Goal: Task Accomplishment & Management: Complete application form

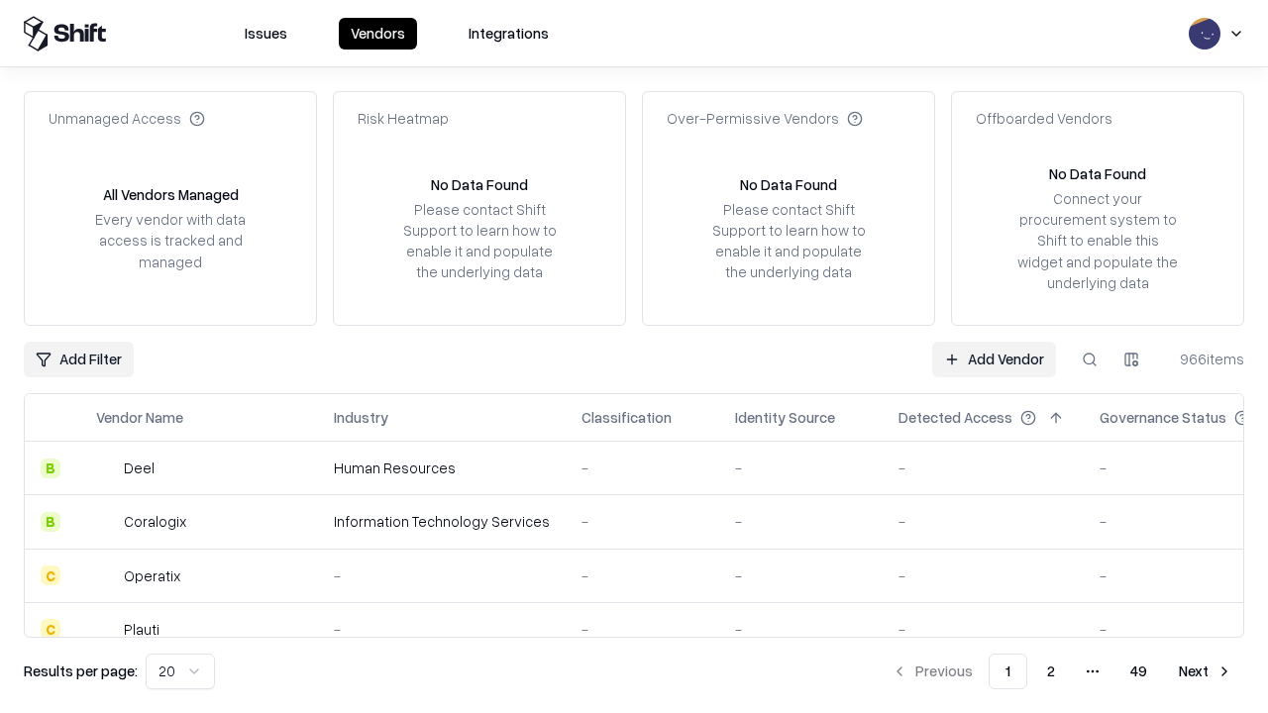
click at [994, 359] on link "Add Vendor" at bounding box center [994, 360] width 124 height 36
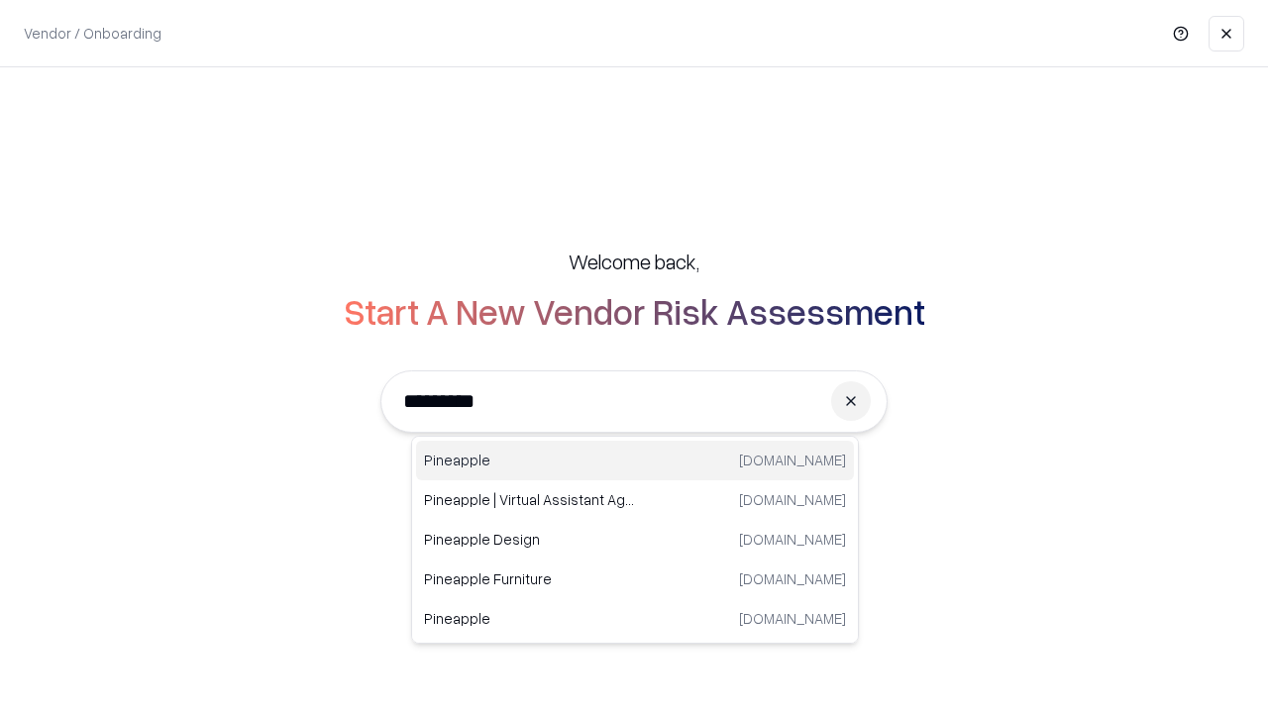
click at [635, 461] on div "Pineapple [DOMAIN_NAME]" at bounding box center [635, 461] width 438 height 40
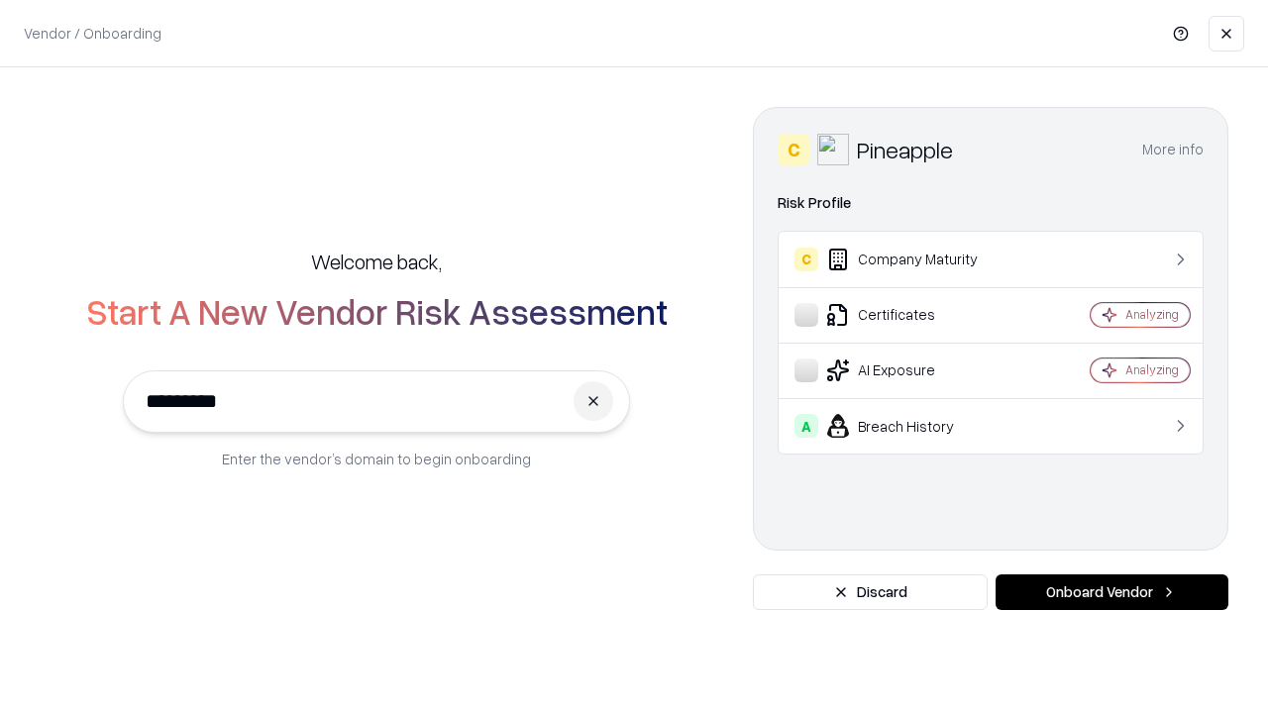
type input "*********"
click at [1111, 592] on button "Onboard Vendor" at bounding box center [1111, 593] width 233 height 36
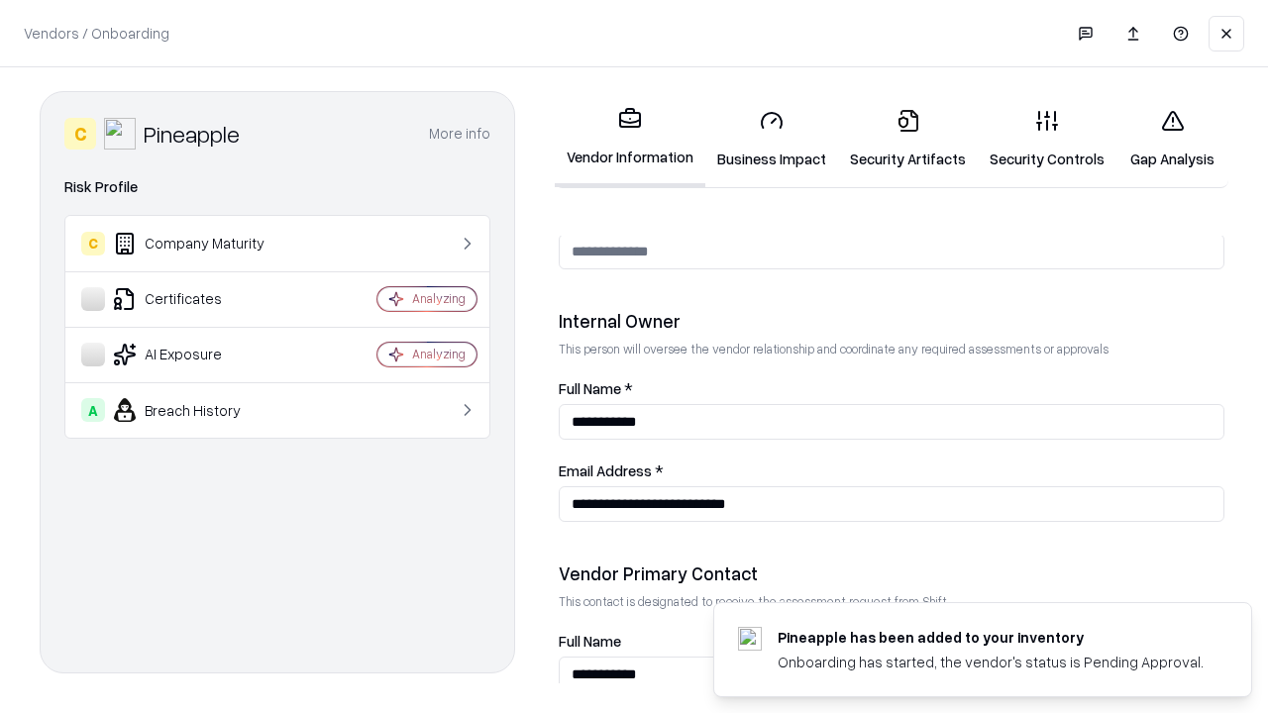
scroll to position [1026, 0]
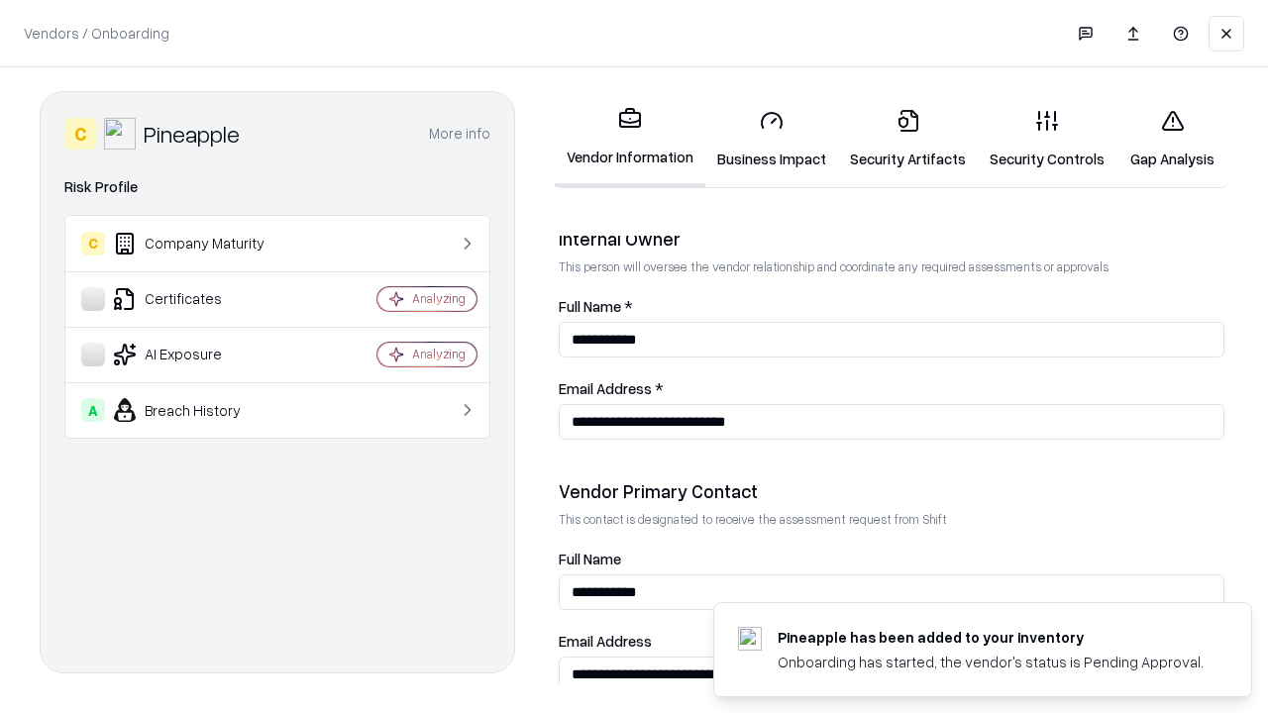
click at [772, 139] on link "Business Impact" at bounding box center [771, 139] width 133 height 92
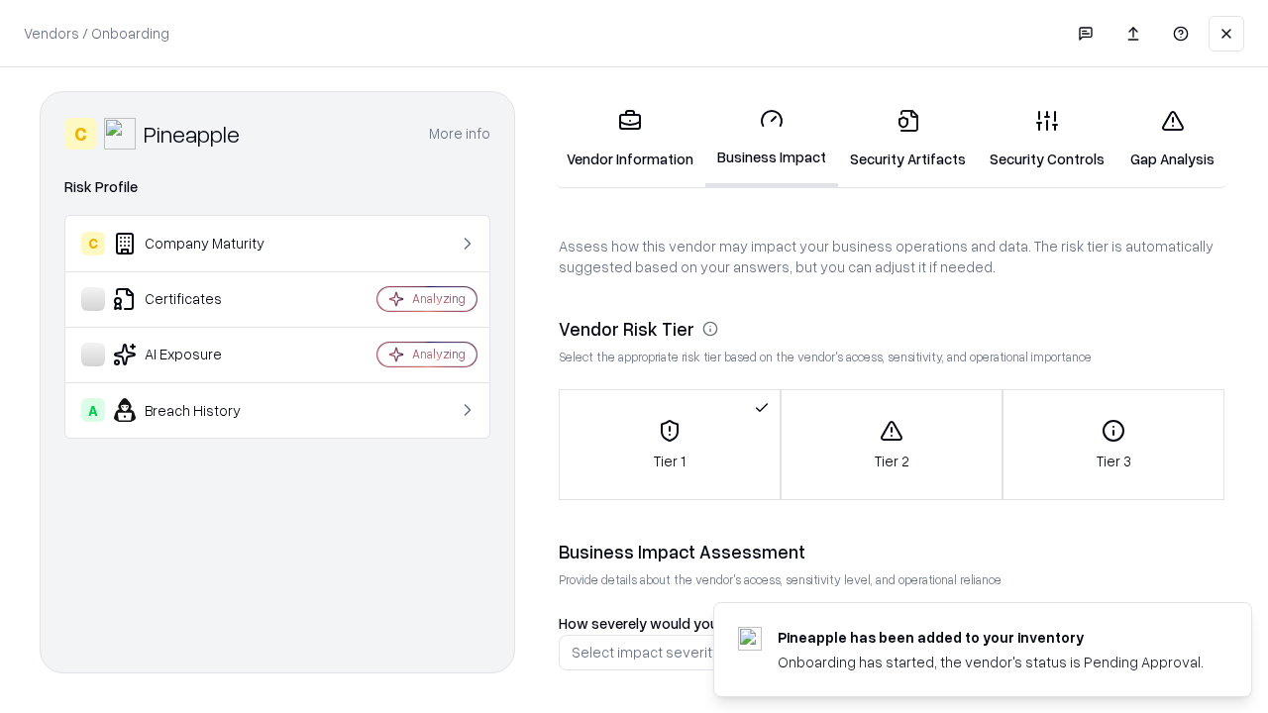
click at [907, 139] on link "Security Artifacts" at bounding box center [908, 139] width 140 height 92
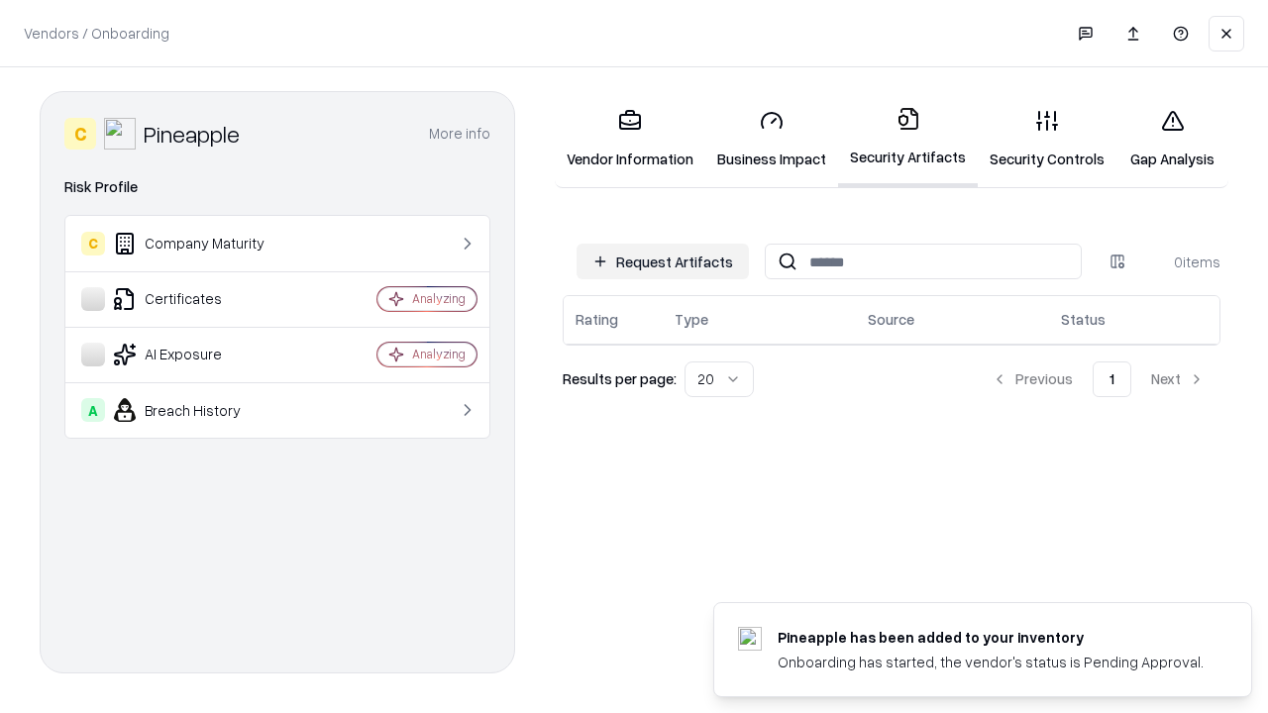
click at [663, 262] on button "Request Artifacts" at bounding box center [662, 262] width 172 height 36
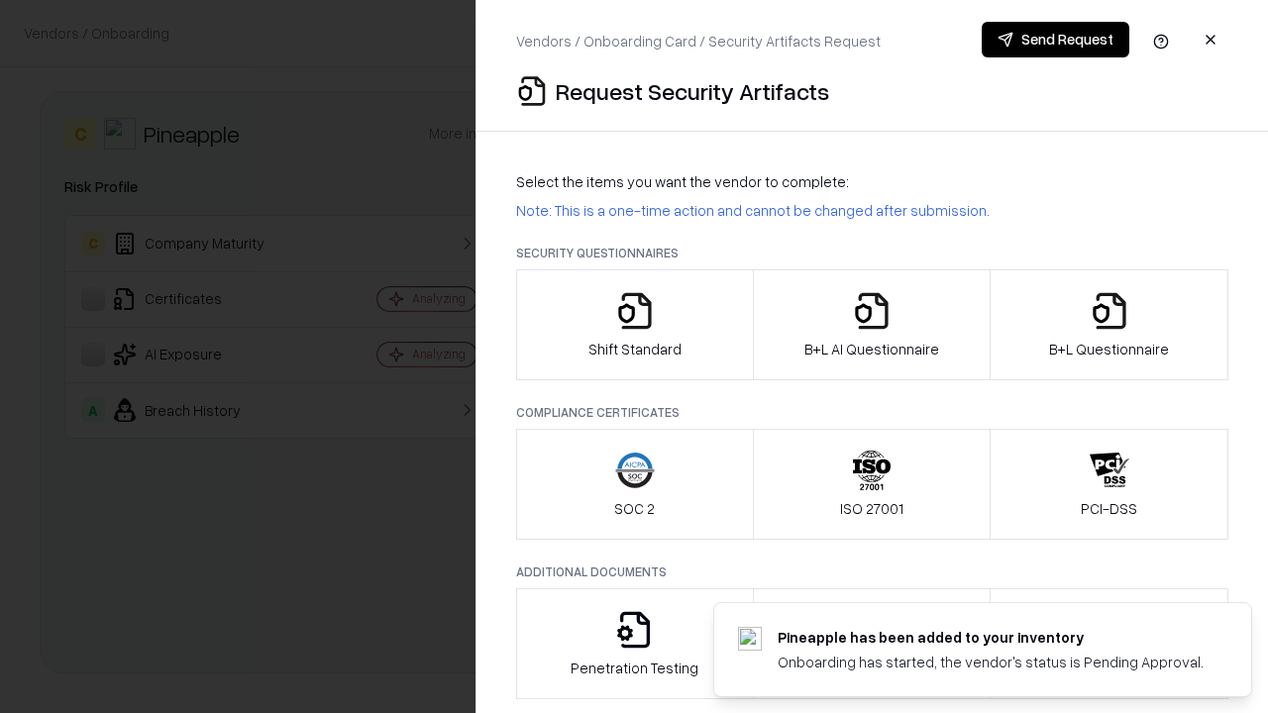
click at [634, 325] on icon "button" at bounding box center [635, 311] width 40 height 40
click at [1055, 40] on button "Send Request" at bounding box center [1056, 40] width 148 height 36
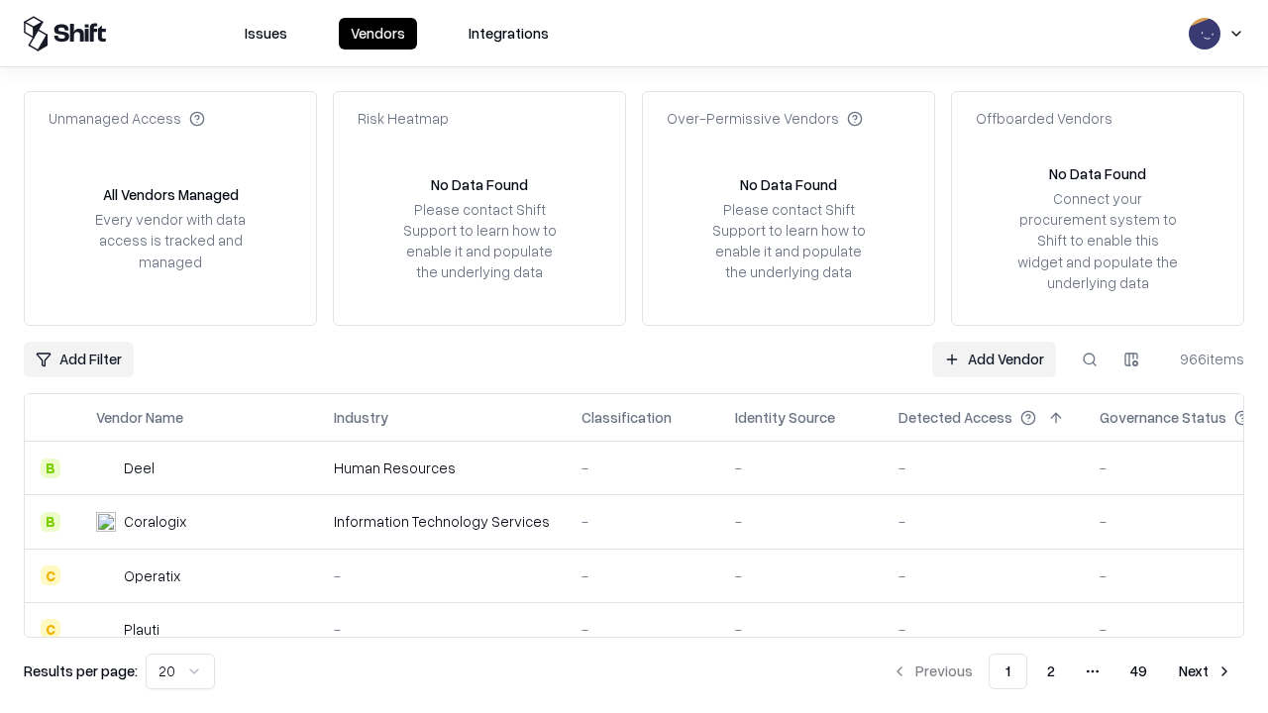
click at [1090, 359] on button at bounding box center [1090, 360] width 36 height 36
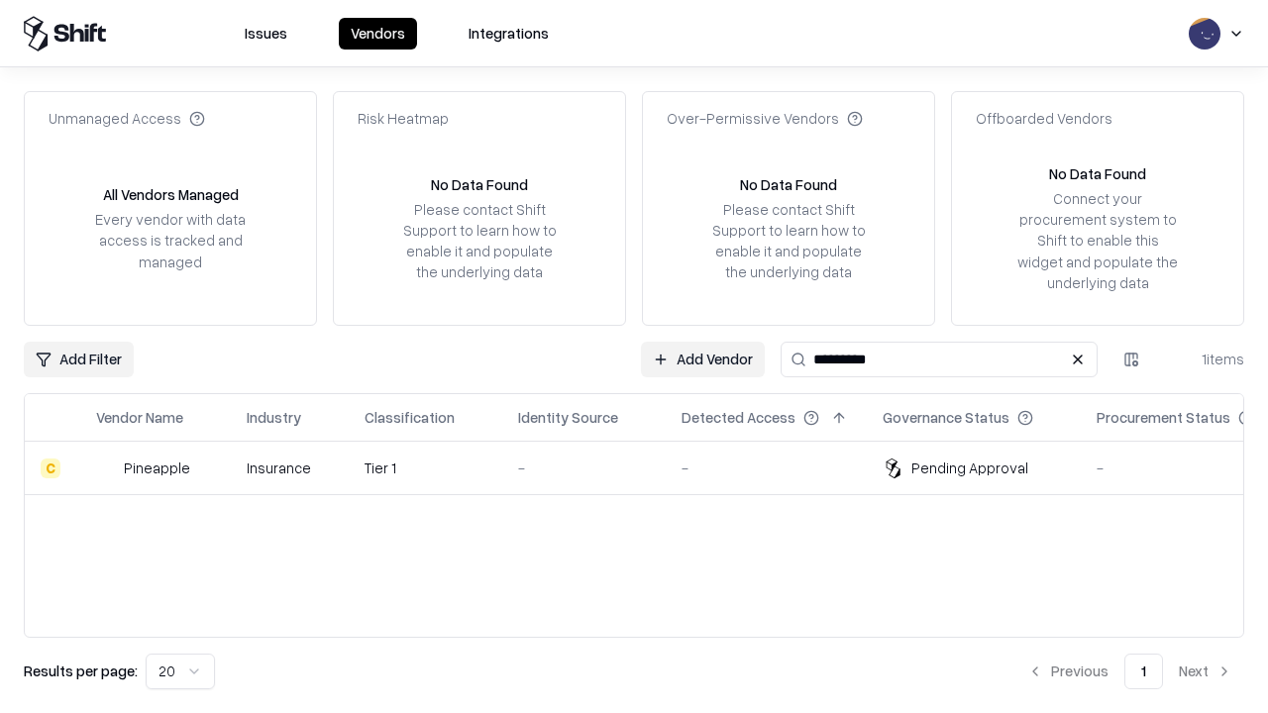
type input "*********"
click at [646, 468] on div "-" at bounding box center [584, 468] width 132 height 21
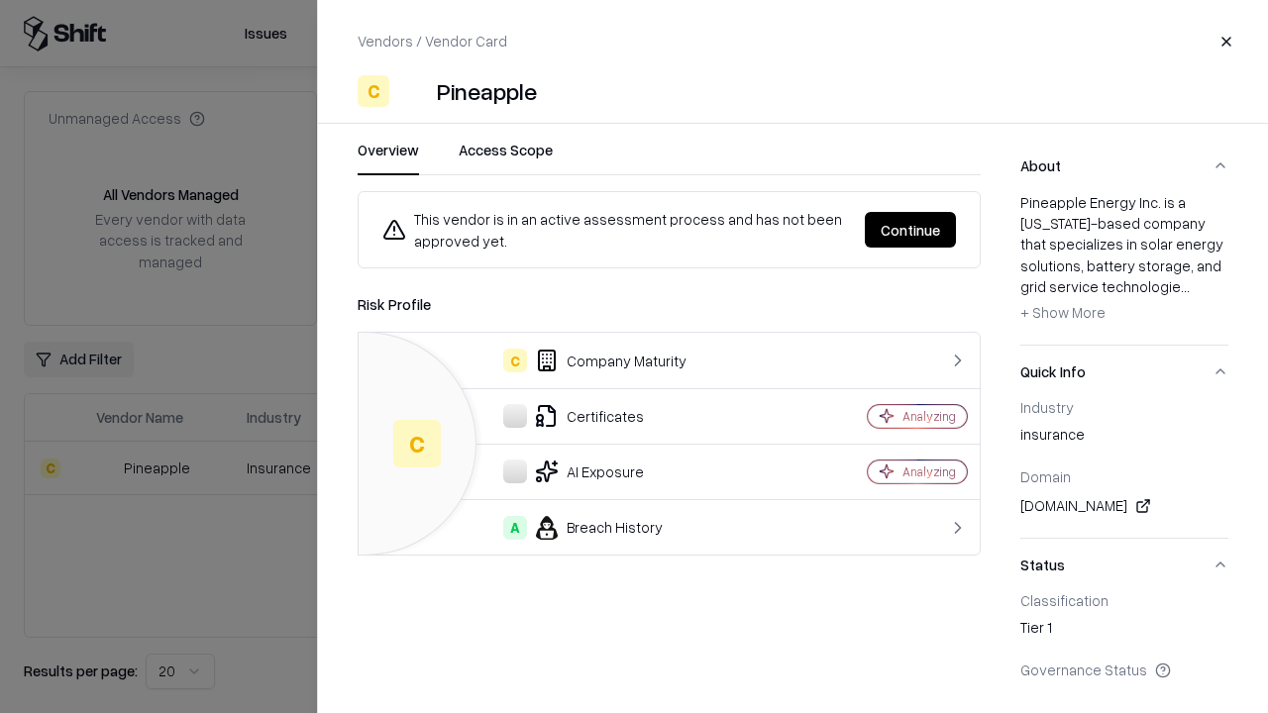
click at [910, 230] on button "Continue" at bounding box center [910, 230] width 91 height 36
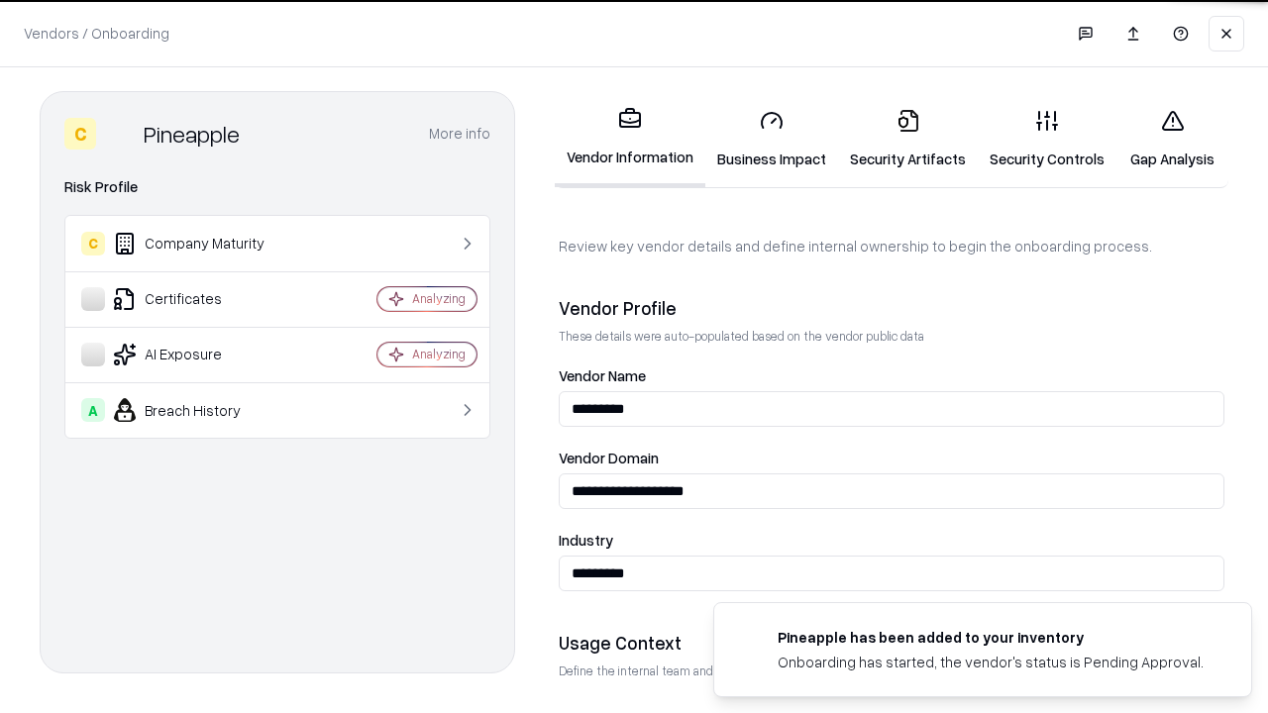
click at [907, 139] on link "Security Artifacts" at bounding box center [908, 139] width 140 height 92
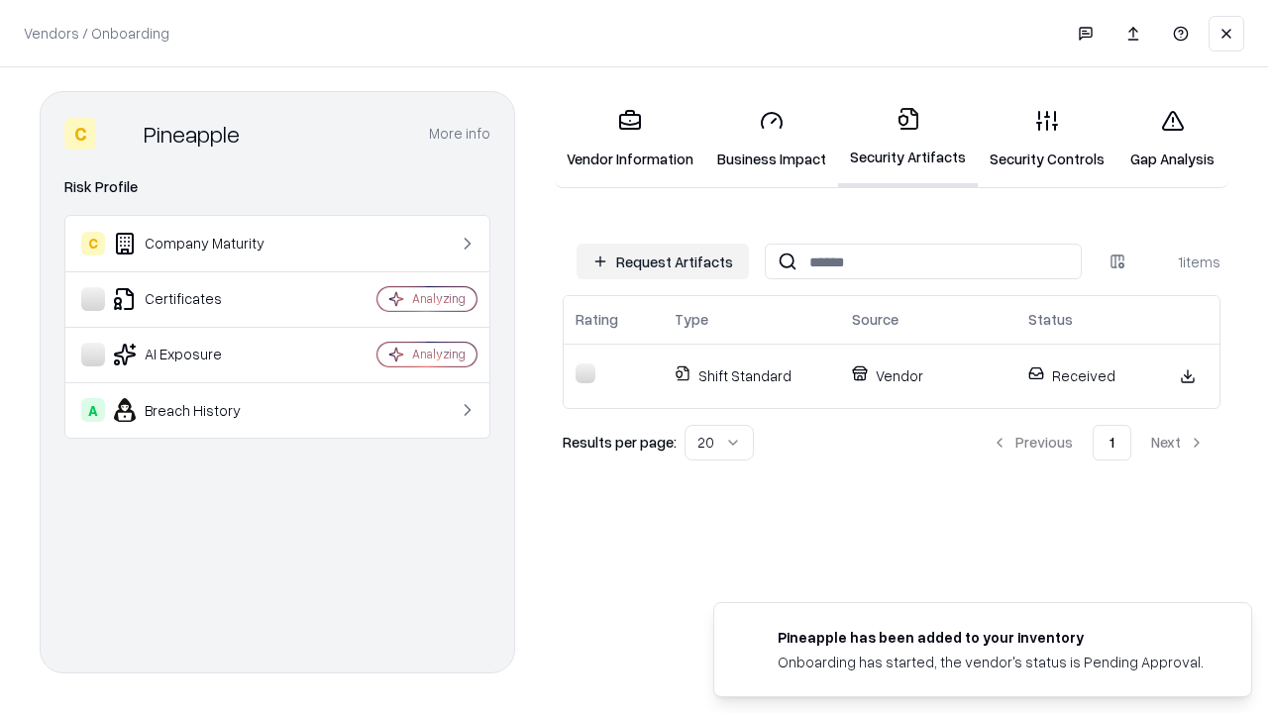
click at [1172, 139] on link "Gap Analysis" at bounding box center [1172, 139] width 112 height 92
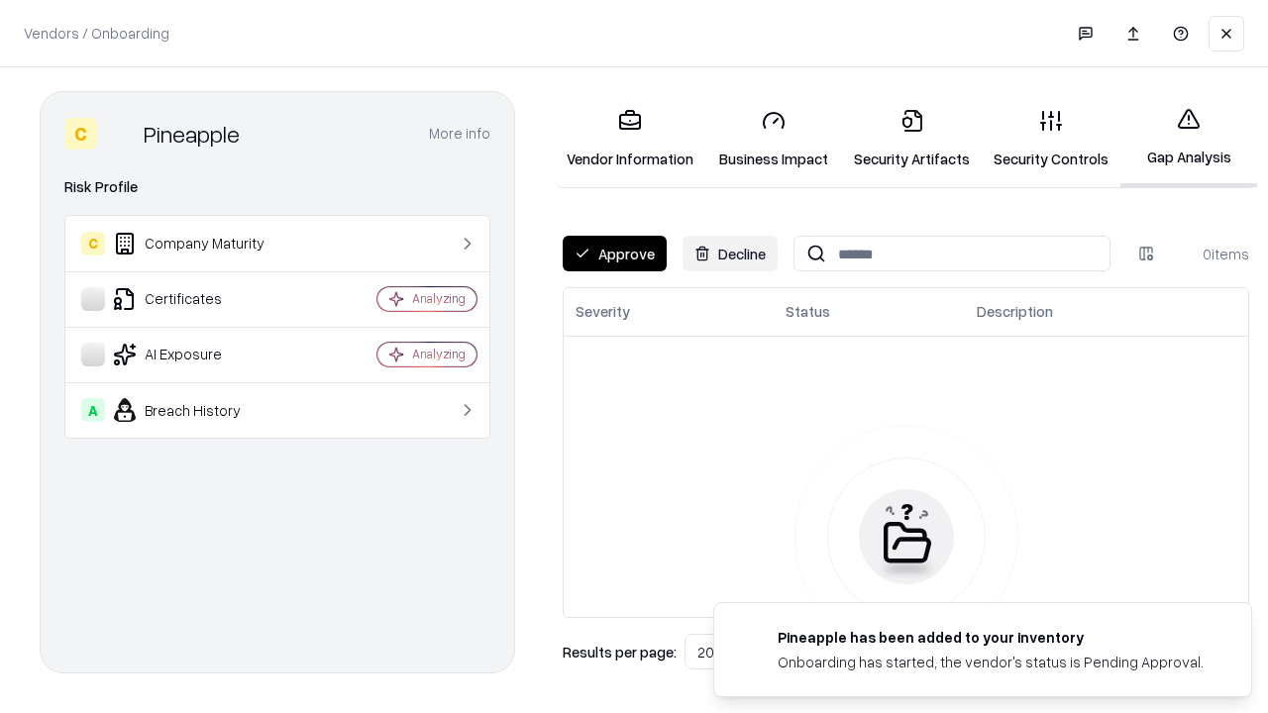
click at [614, 254] on button "Approve" at bounding box center [615, 254] width 104 height 36
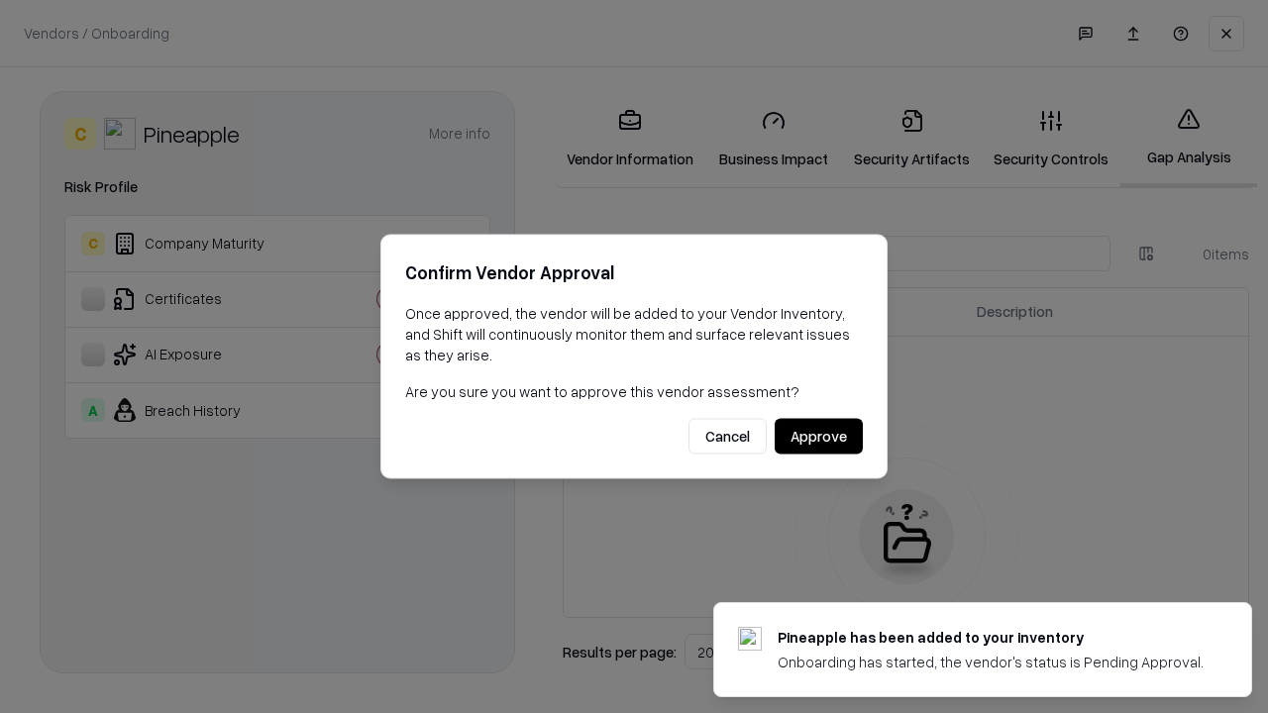
click at [818, 436] on button "Approve" at bounding box center [819, 437] width 88 height 36
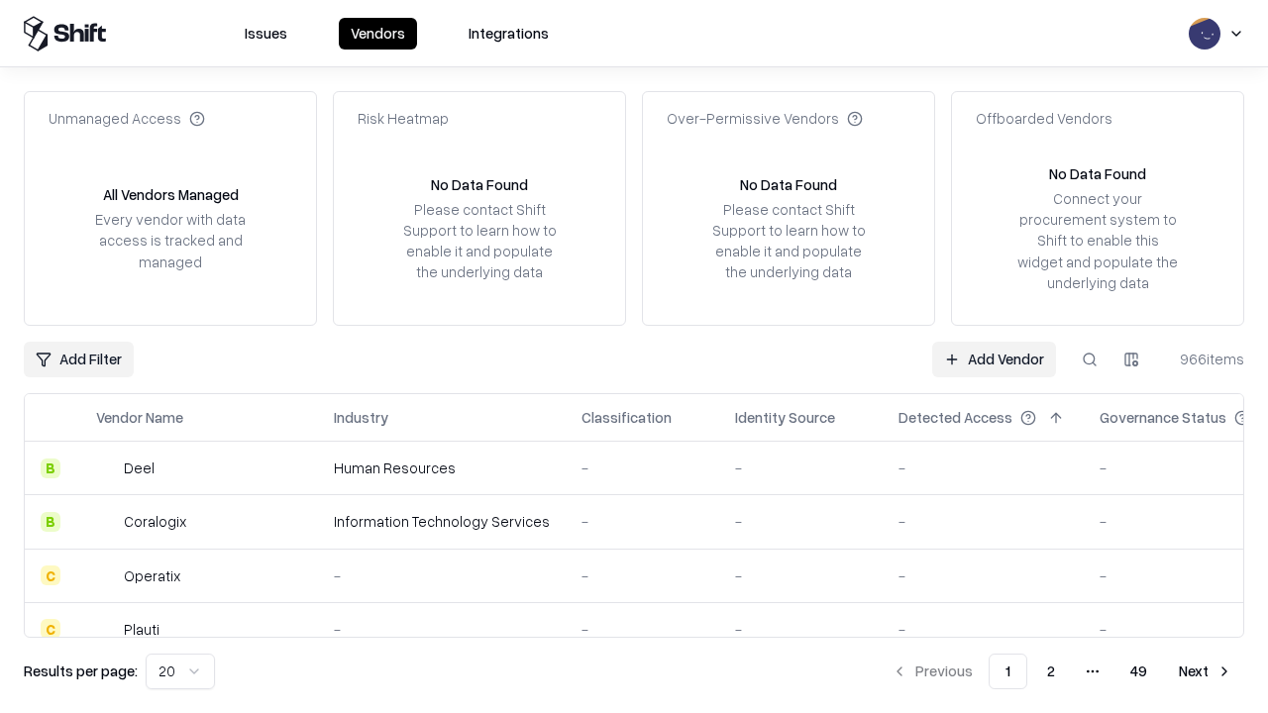
type input "*********"
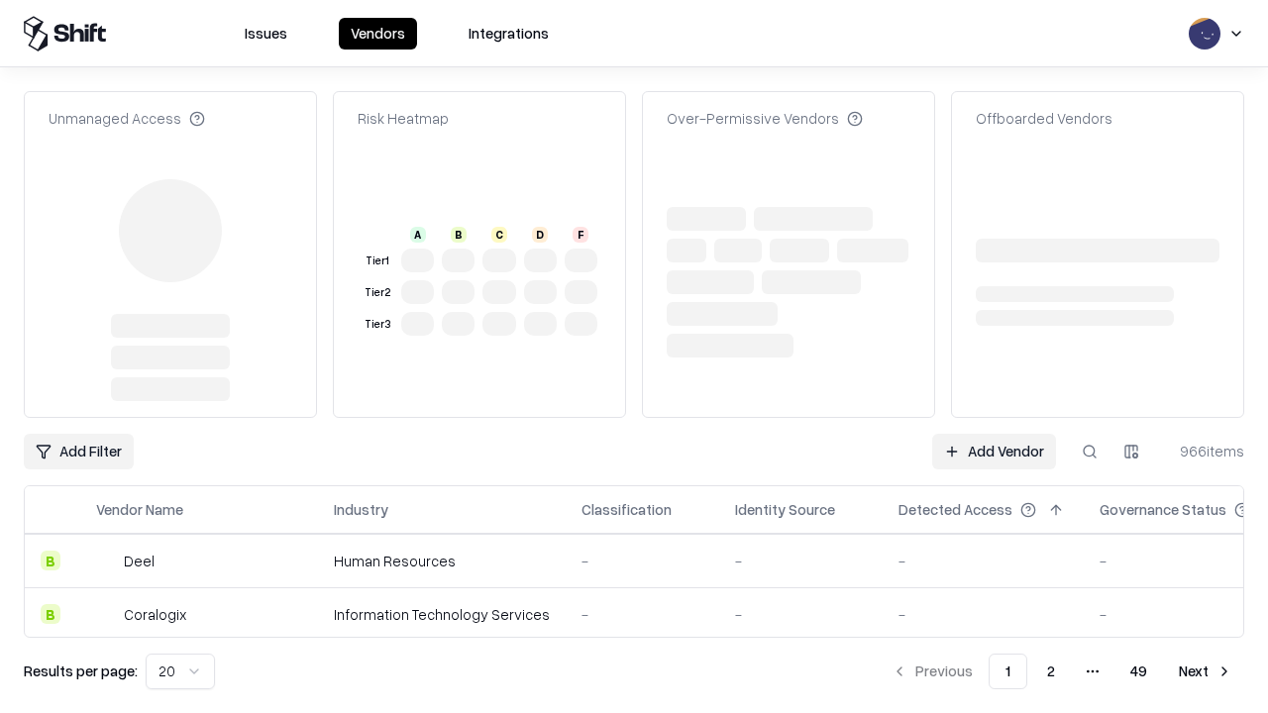
click at [994, 434] on link "Add Vendor" at bounding box center [994, 452] width 124 height 36
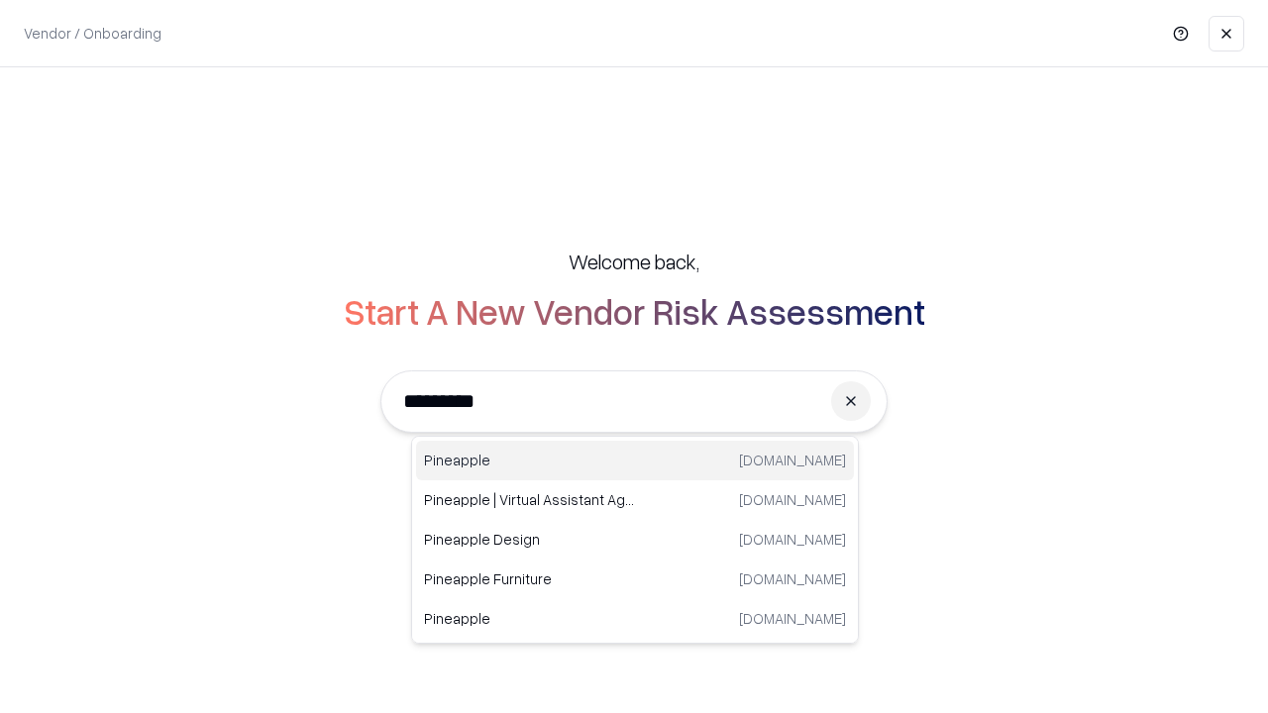
click at [635, 461] on div "Pineapple pineappleenergy.com" at bounding box center [635, 461] width 438 height 40
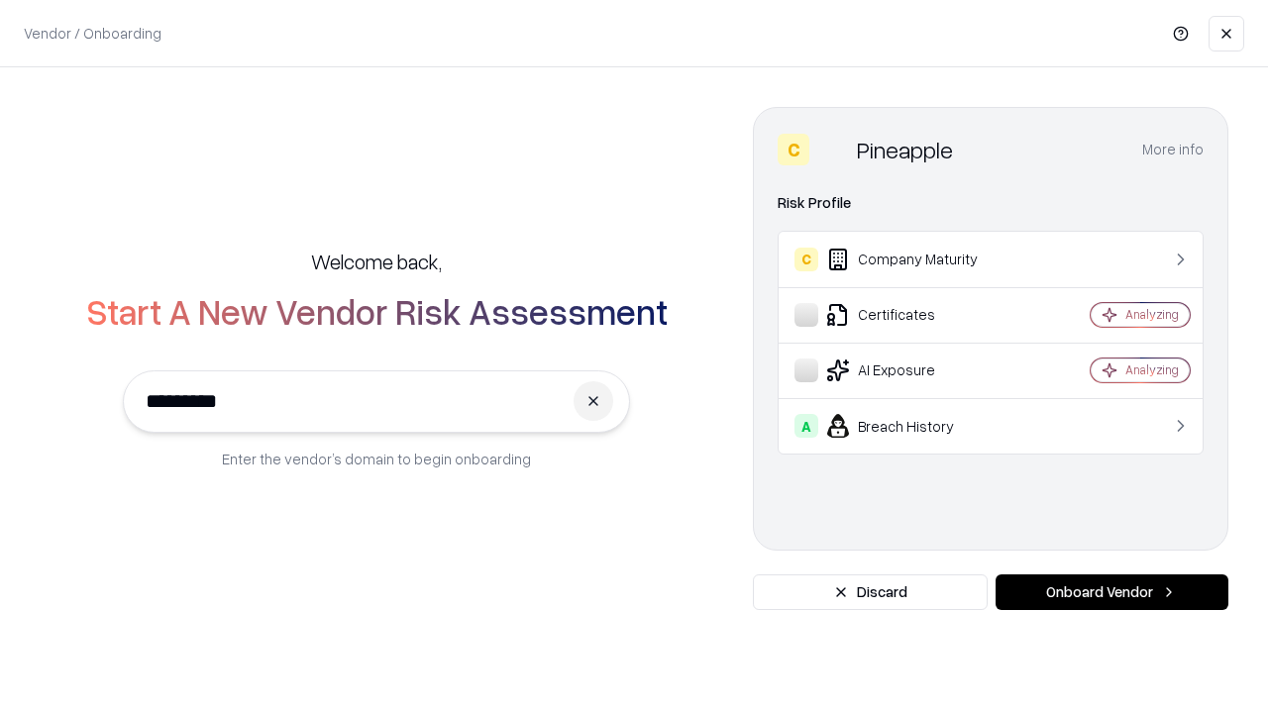
type input "*********"
click at [1111, 592] on button "Onboard Vendor" at bounding box center [1111, 593] width 233 height 36
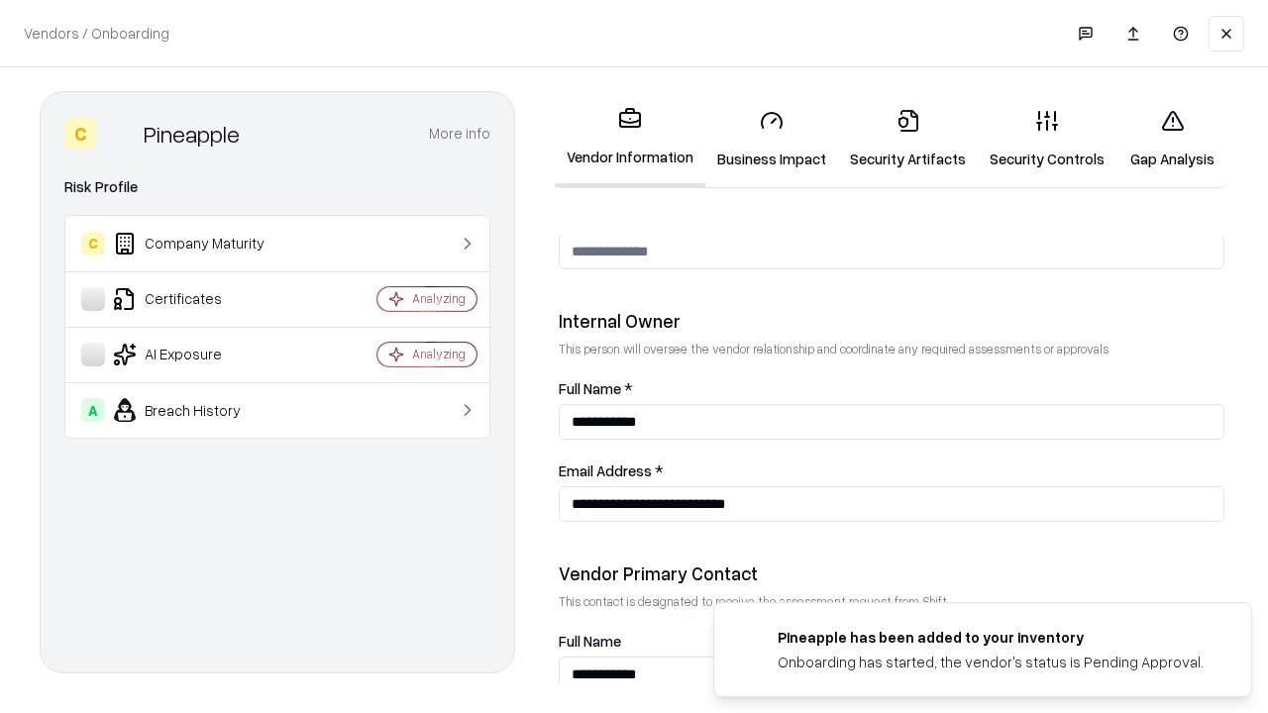
scroll to position [1026, 0]
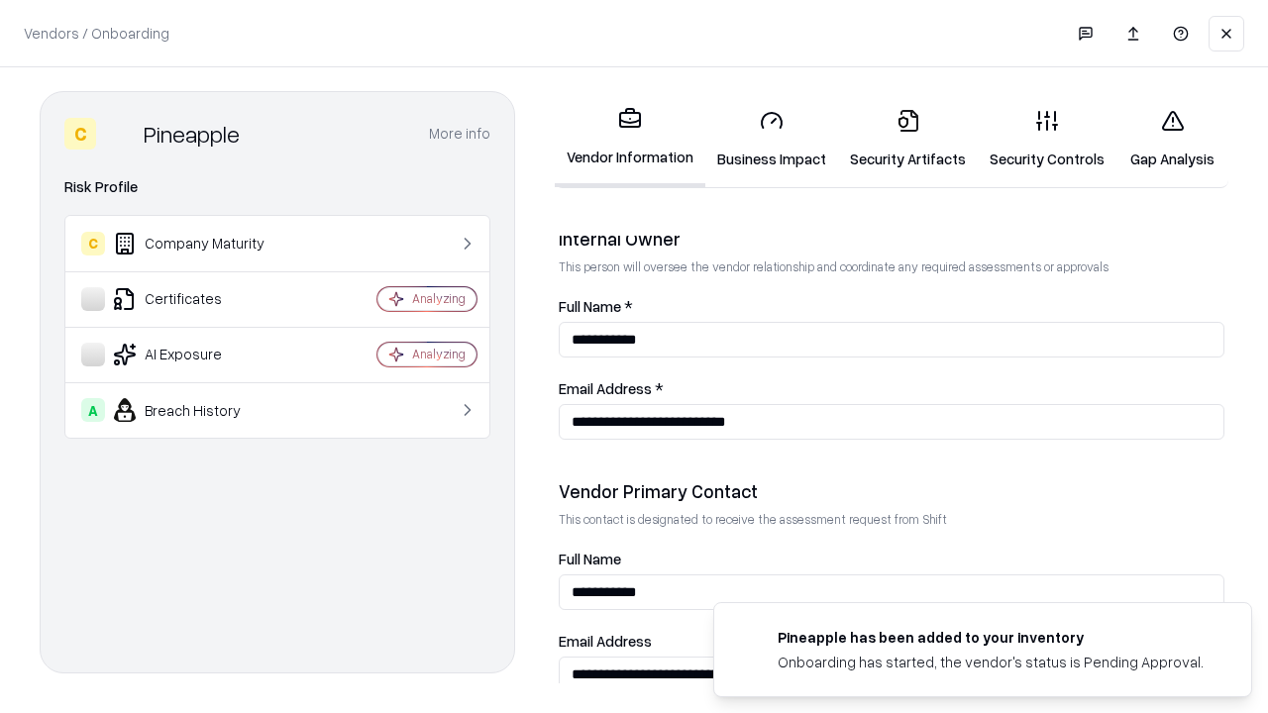
click at [1172, 139] on link "Gap Analysis" at bounding box center [1172, 139] width 112 height 92
